Goal: Information Seeking & Learning: Find specific fact

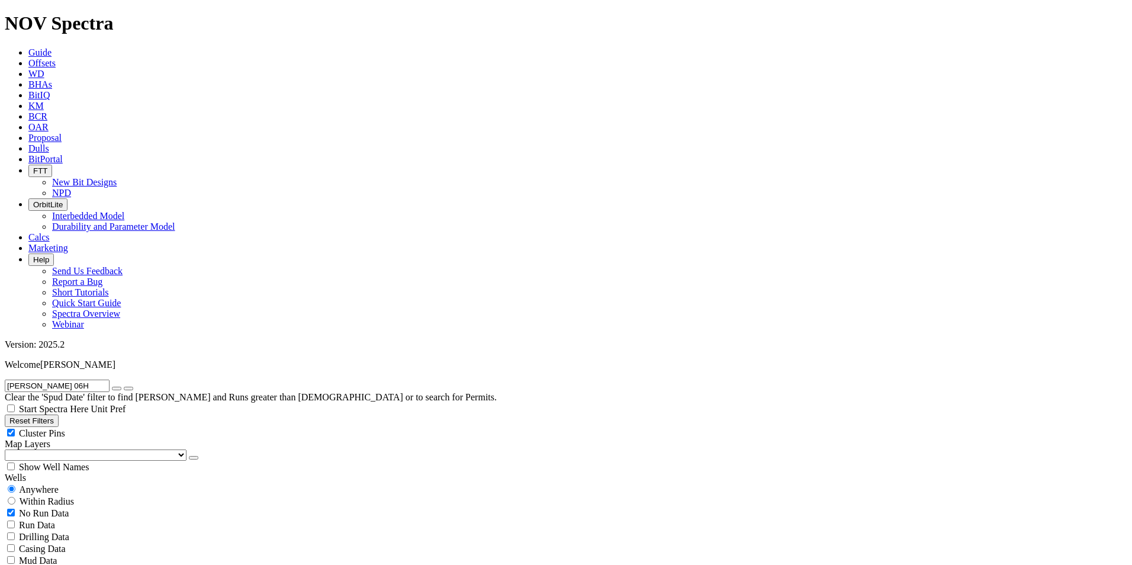
click at [102, 379] on input "[PERSON_NAME] 06H" at bounding box center [57, 385] width 105 height 12
click at [124, 387] on button "submit" at bounding box center [128, 389] width 9 height 4
radio input "false"
radio input "true"
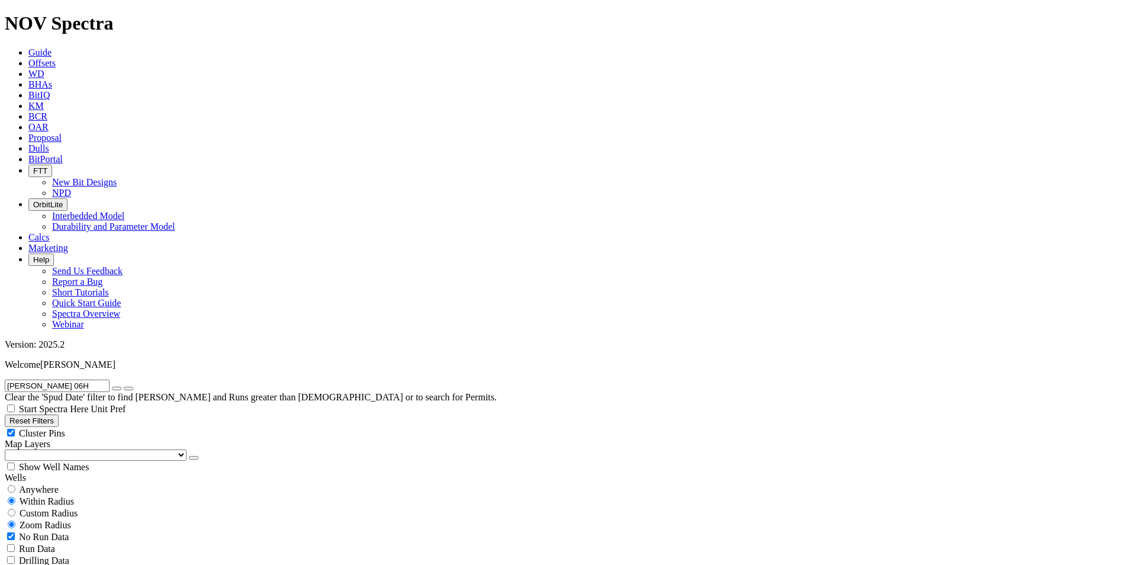
click at [36, 483] on div "Anywhere" at bounding box center [566, 489] width 1122 height 12
radio input "true"
radio input "false"
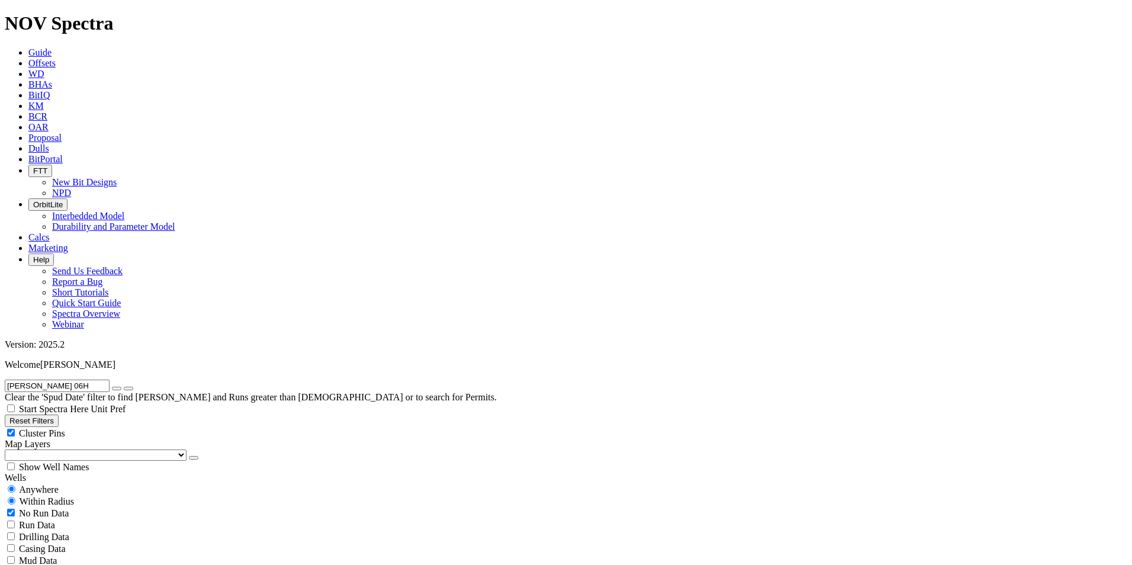
radio input "false"
radio input "true"
click at [41, 484] on span "Anywhere" at bounding box center [39, 489] width 40 height 10
click at [15, 485] on input "radio" at bounding box center [12, 489] width 8 height 8
radio input "true"
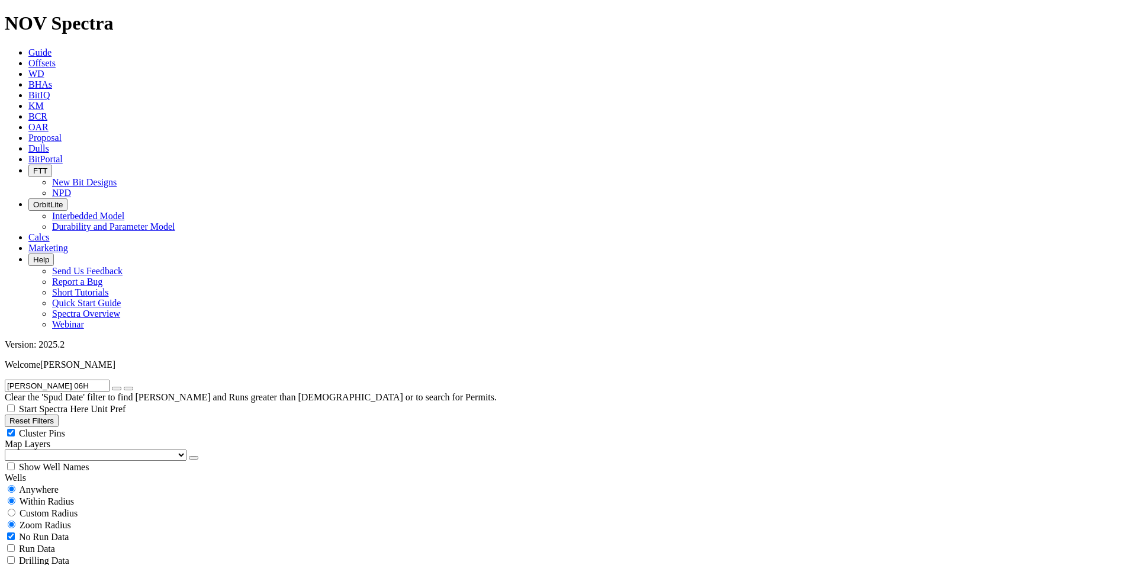
radio input "false"
radio input "true"
